Goal: Navigation & Orientation: Find specific page/section

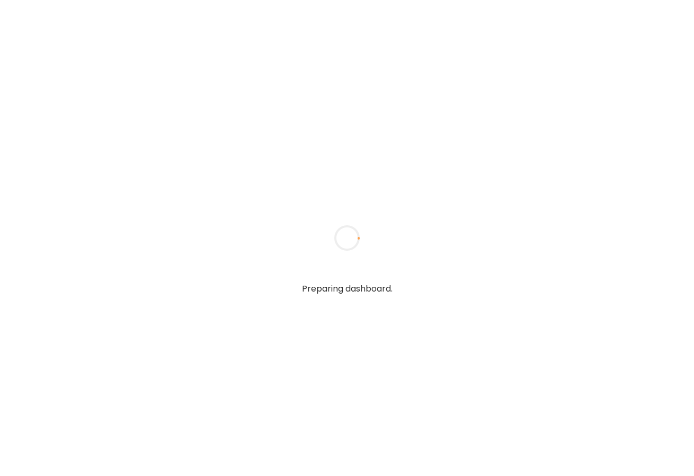
type input "**********"
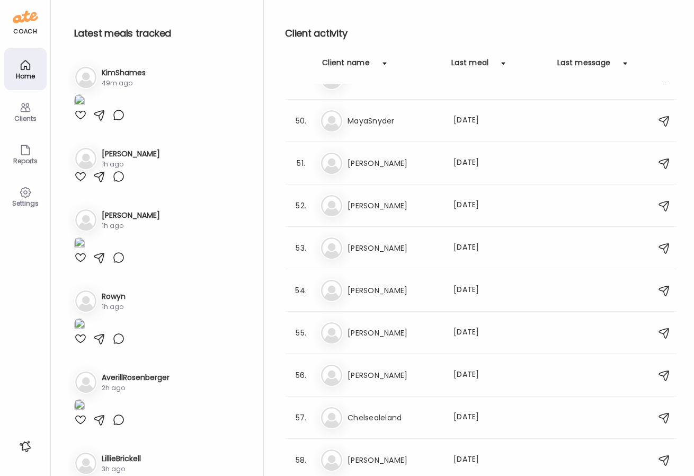
scroll to position [2442, 0]
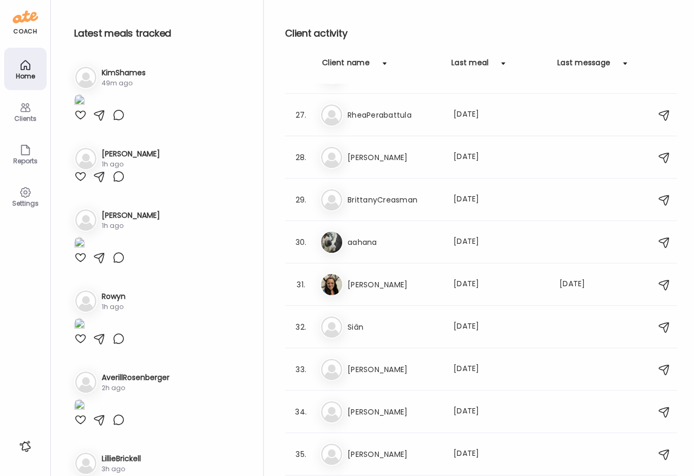
type input "**********"
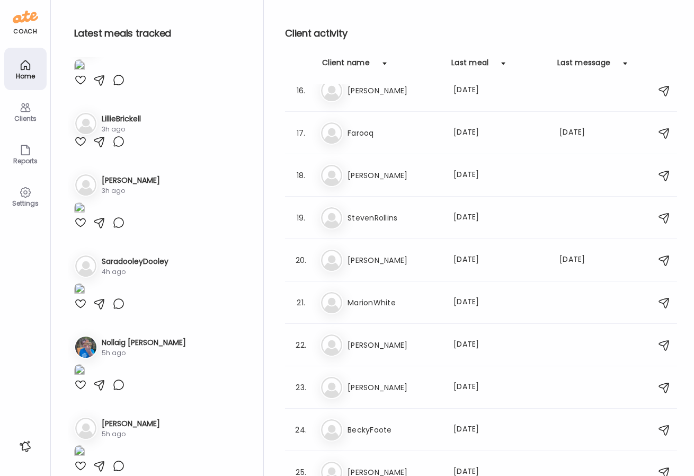
scroll to position [0, 0]
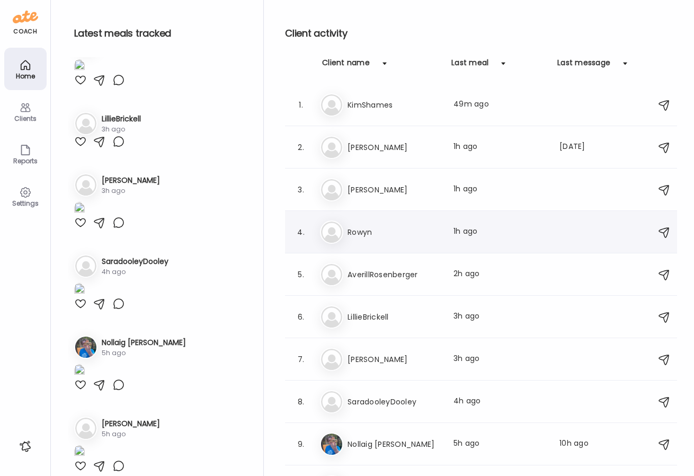
click at [403, 228] on h3 "Rowyn" at bounding box center [393, 232] width 93 height 13
click at [372, 228] on div at bounding box center [347, 237] width 51 height 51
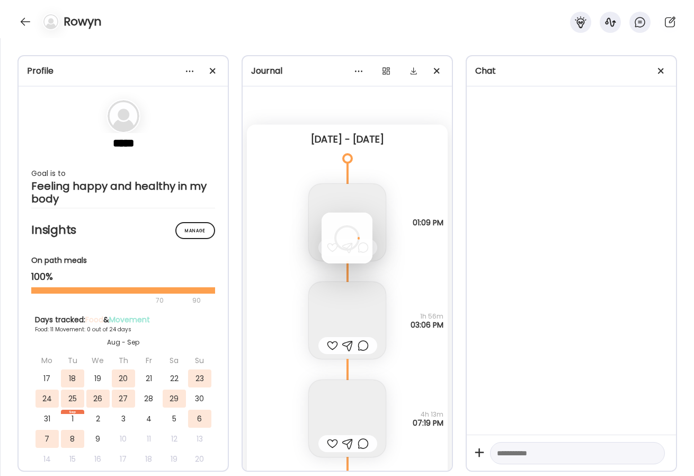
scroll to position [345, 0]
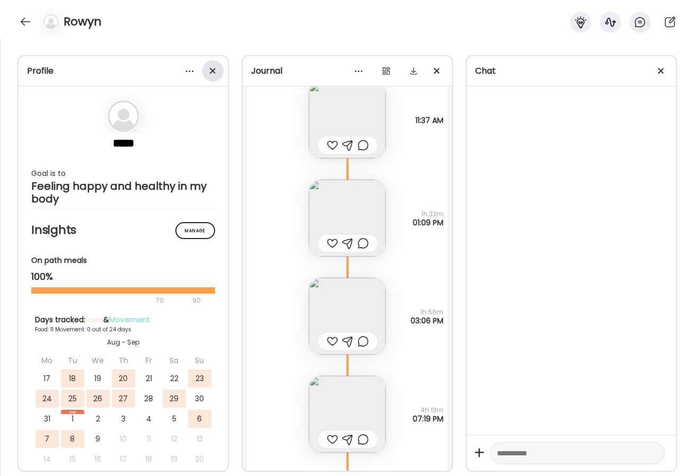
click at [214, 68] on span at bounding box center [213, 71] width 6 height 6
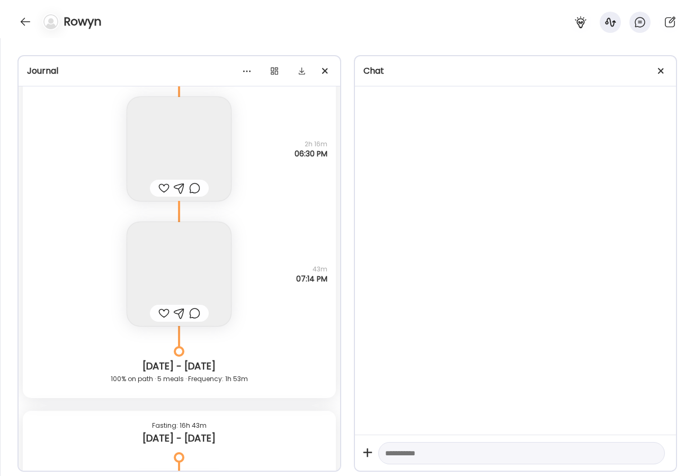
scroll to position [6997, 0]
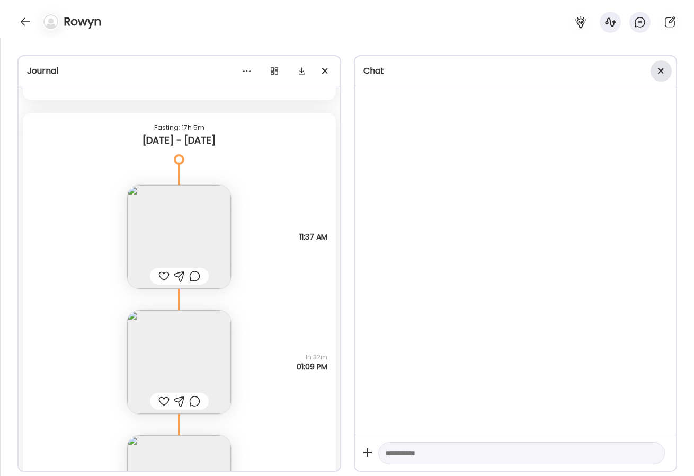
click at [662, 70] on div at bounding box center [660, 70] width 21 height 21
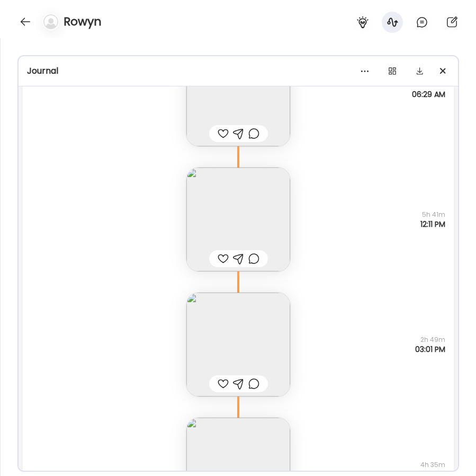
scroll to position [9464, 0]
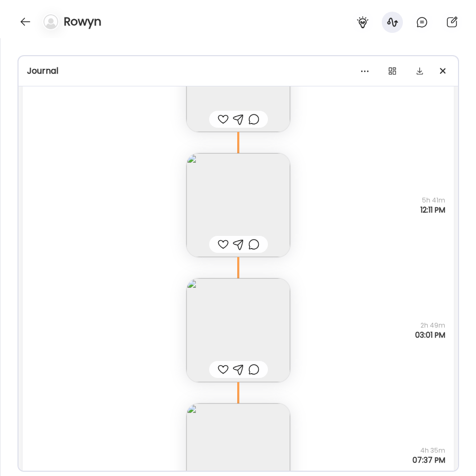
click at [229, 191] on img at bounding box center [238, 205] width 104 height 104
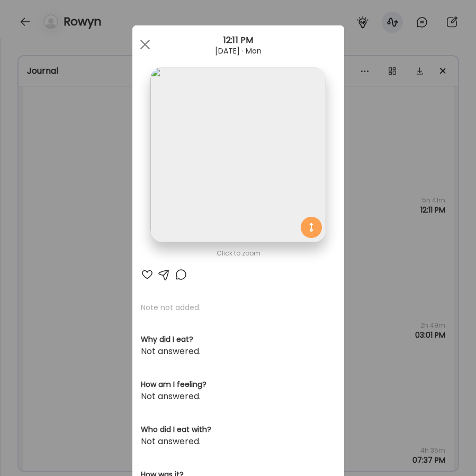
click at [240, 186] on img at bounding box center [237, 154] width 175 height 175
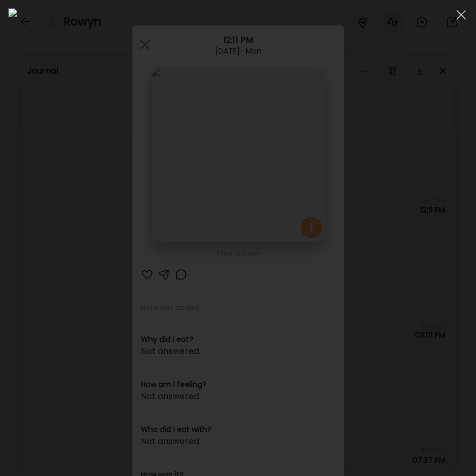
click at [101, 5] on div at bounding box center [238, 238] width 476 height 476
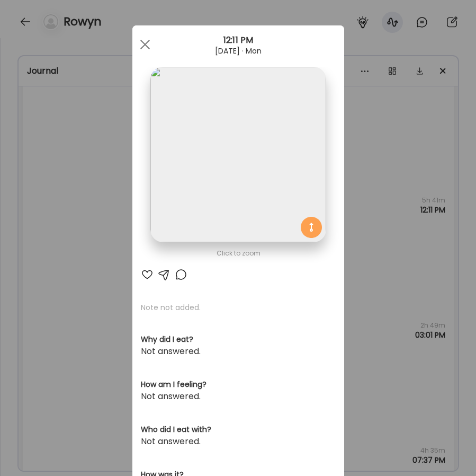
click at [64, 222] on div "Ate Coach Dashboard Wahoo! It’s official Take a moment to set up your Coach Pro…" at bounding box center [238, 238] width 476 height 476
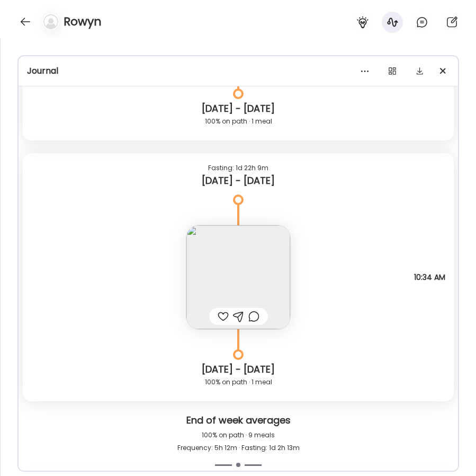
scroll to position [10821, 0]
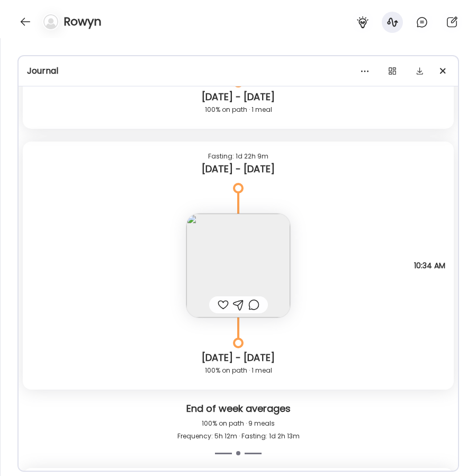
click at [227, 245] on img at bounding box center [238, 265] width 104 height 104
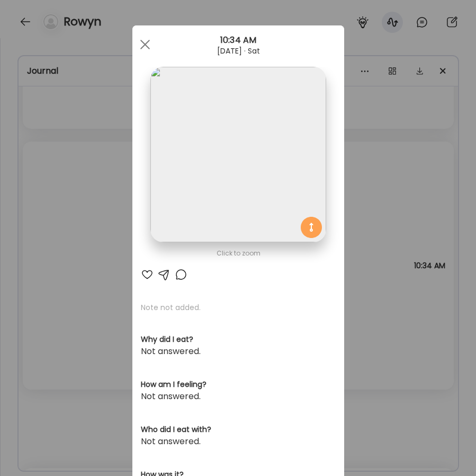
click at [224, 199] on img at bounding box center [237, 154] width 175 height 175
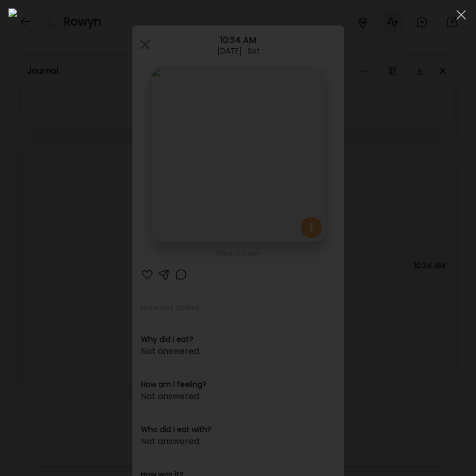
click at [8, 35] on img at bounding box center [237, 237] width 459 height 459
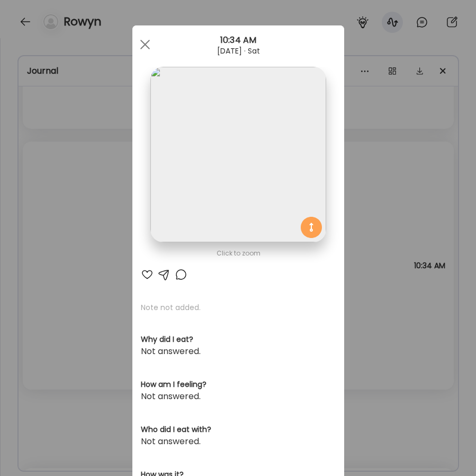
click at [93, 180] on div "Ate Coach Dashboard Wahoo! It’s official Take a moment to set up your Coach Pro…" at bounding box center [238, 238] width 476 height 476
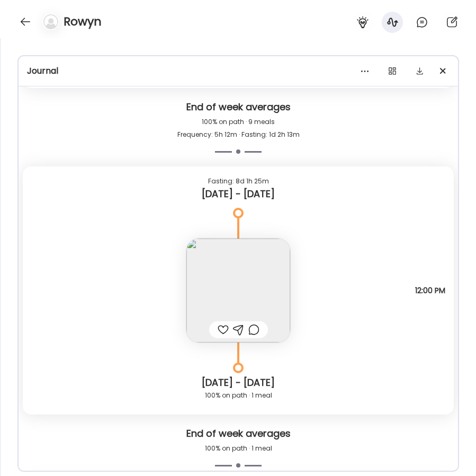
scroll to position [11166, 0]
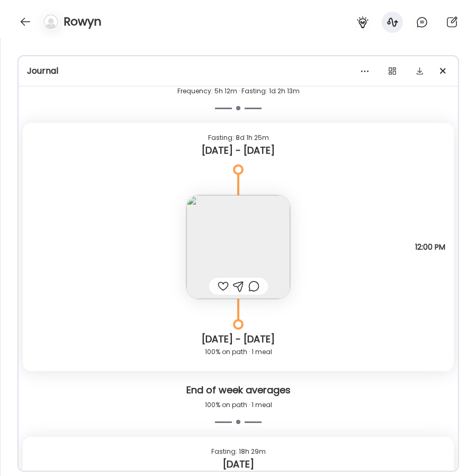
click at [221, 202] on img at bounding box center [238, 247] width 104 height 104
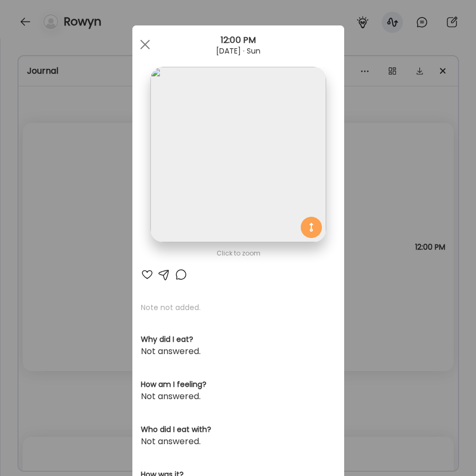
click at [191, 176] on img at bounding box center [237, 154] width 175 height 175
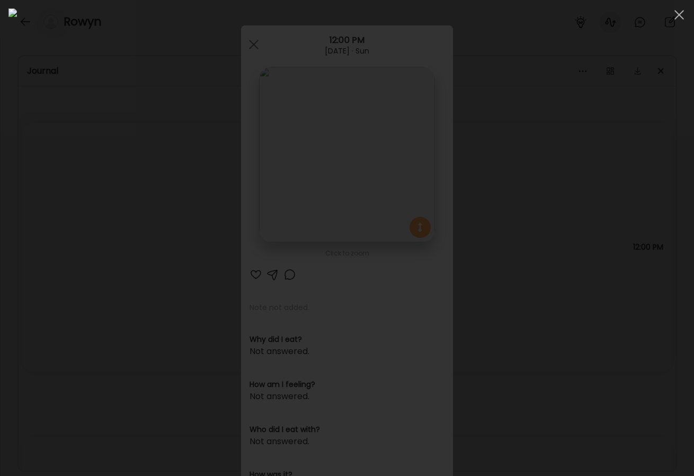
scroll to position [443, 0]
